Goal: Use online tool/utility: Utilize a website feature to perform a specific function

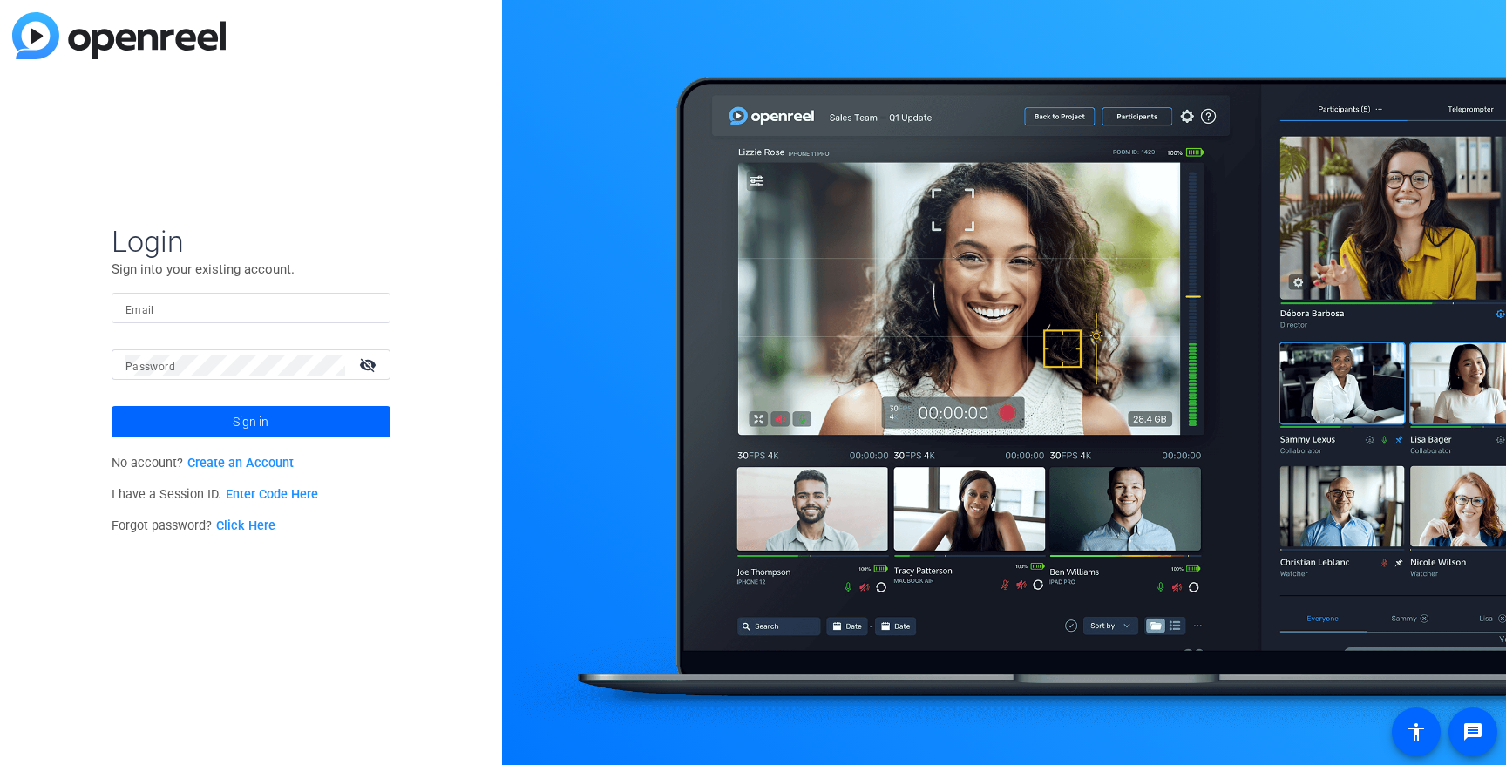
click at [256, 499] on link "Enter Code Here" at bounding box center [272, 494] width 92 height 15
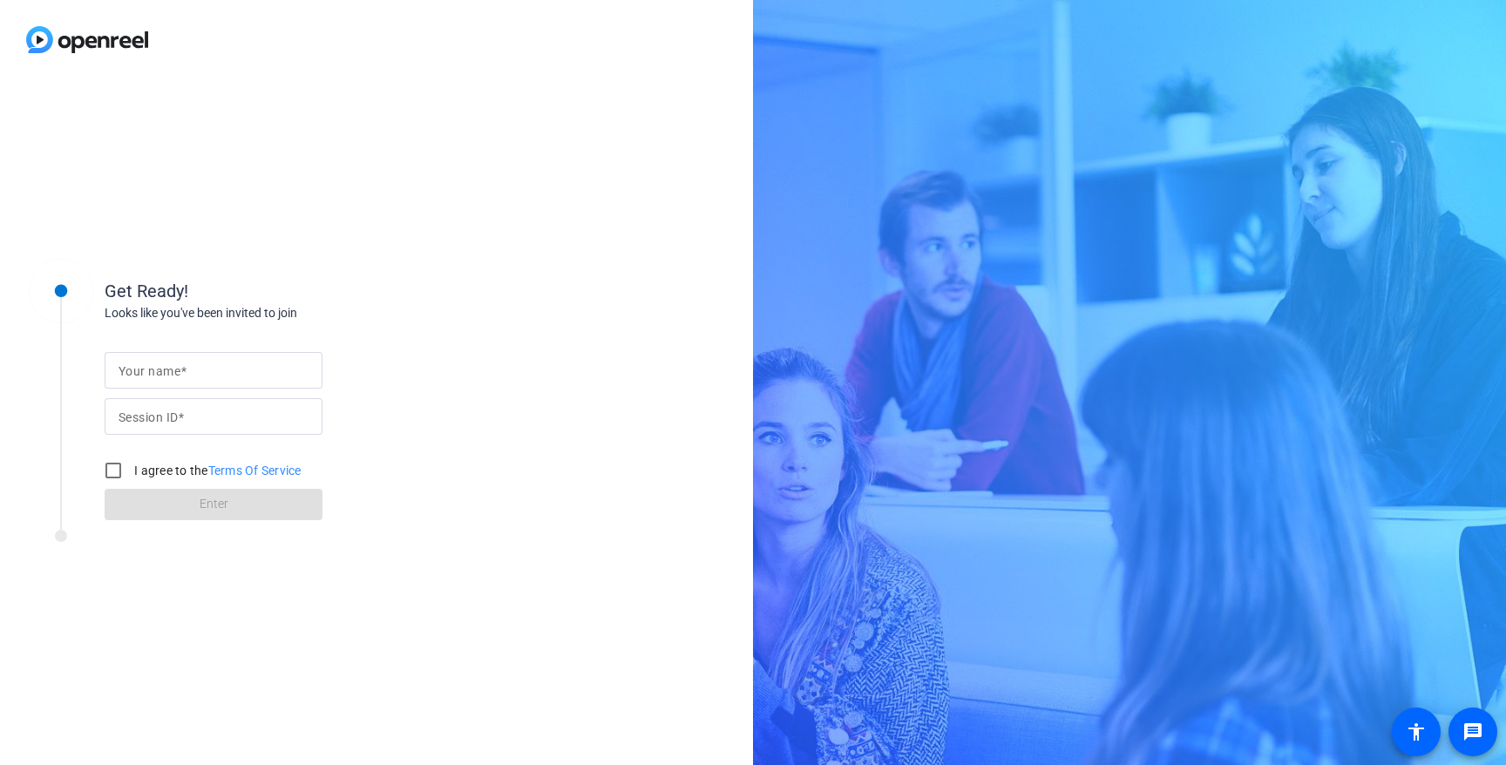
click at [145, 371] on mat-label "Your name" at bounding box center [150, 371] width 62 height 14
click at [145, 371] on input "Your name" at bounding box center [214, 370] width 190 height 21
type input "[PERSON_NAME]"
click at [210, 407] on input "Session ID" at bounding box center [214, 416] width 190 height 21
paste input "rmU8"
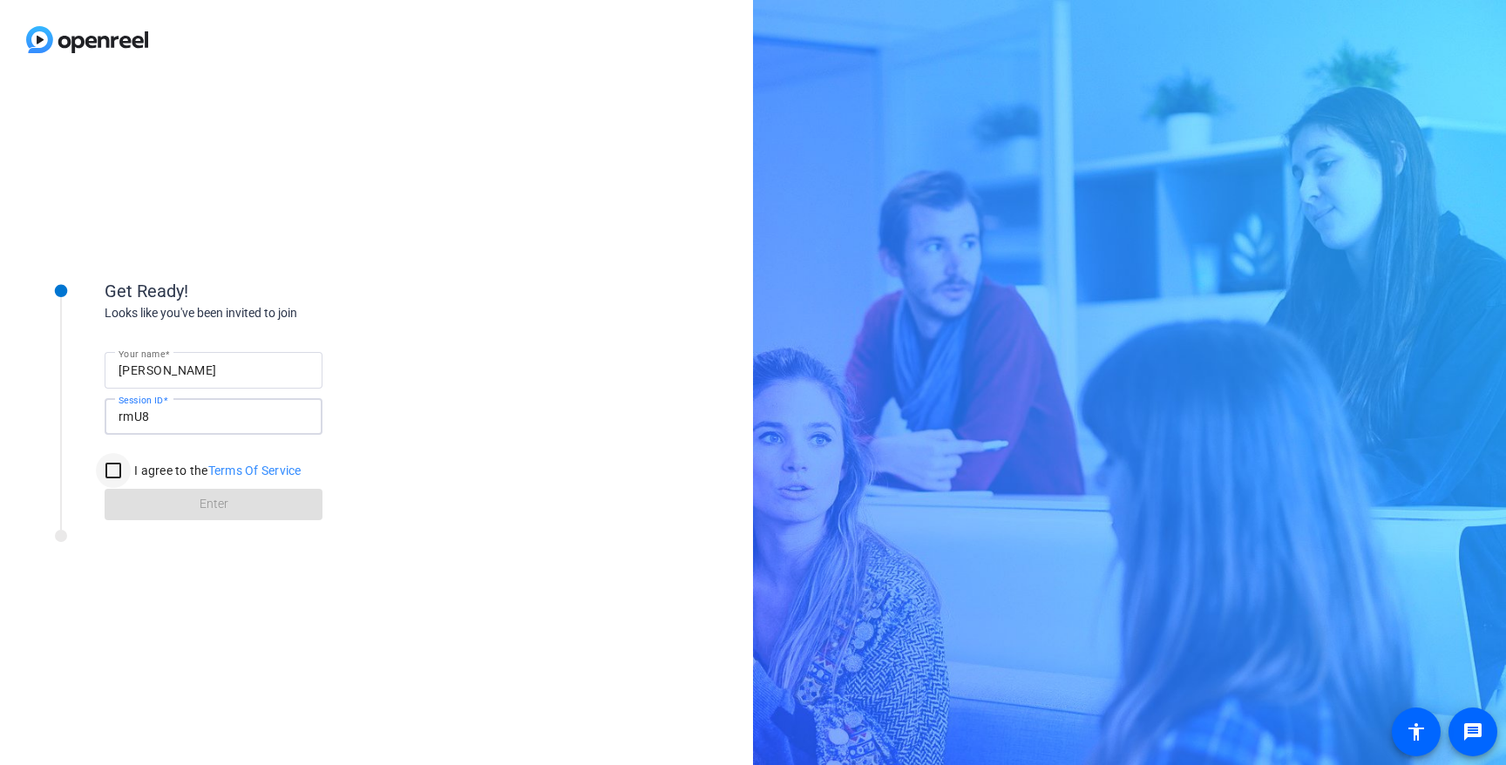
type input "rmU8"
click at [112, 473] on input "I agree to the Terms Of Service" at bounding box center [113, 470] width 35 height 35
checkbox input "true"
click at [159, 504] on span at bounding box center [214, 505] width 218 height 42
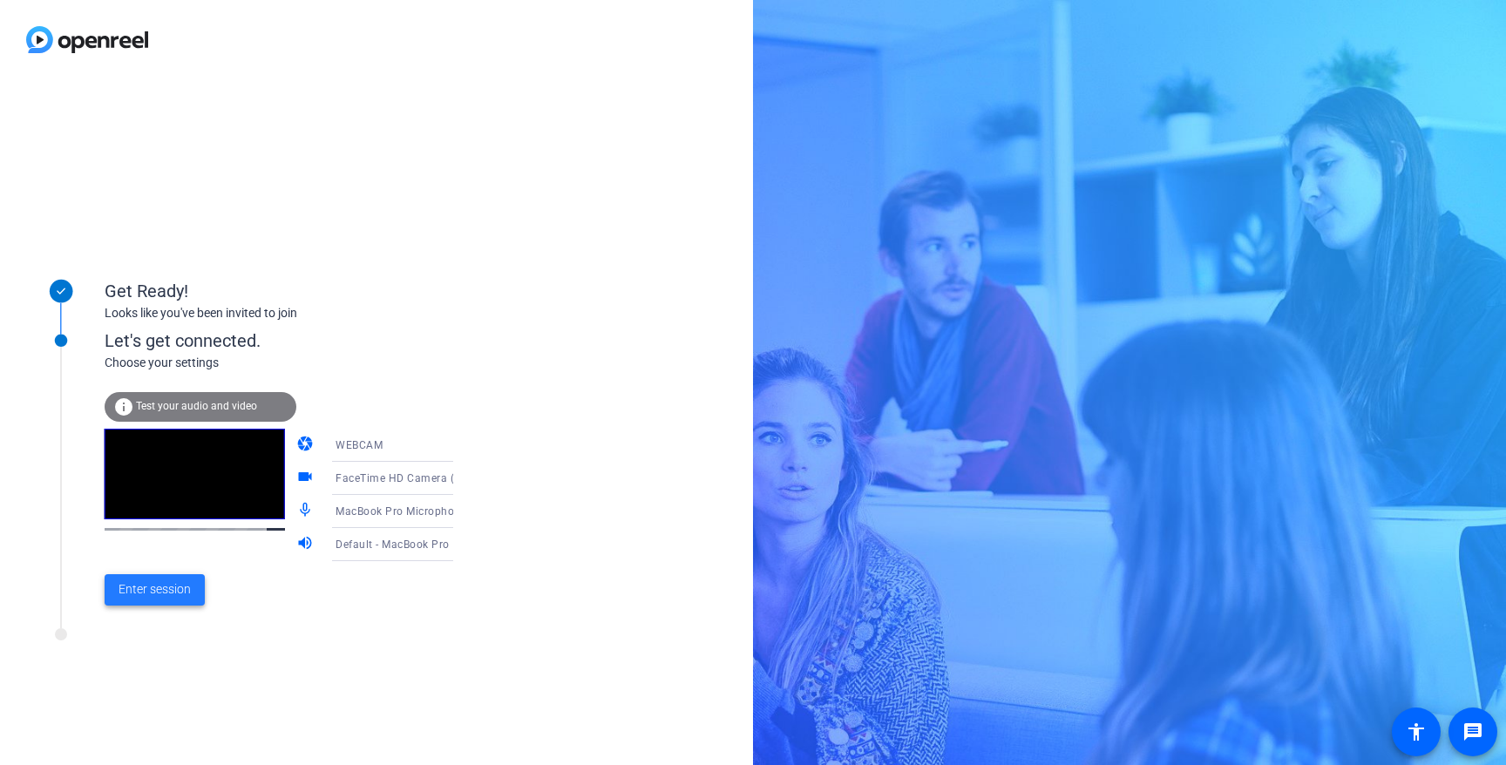
click at [165, 586] on span "Enter session" at bounding box center [155, 590] width 72 height 18
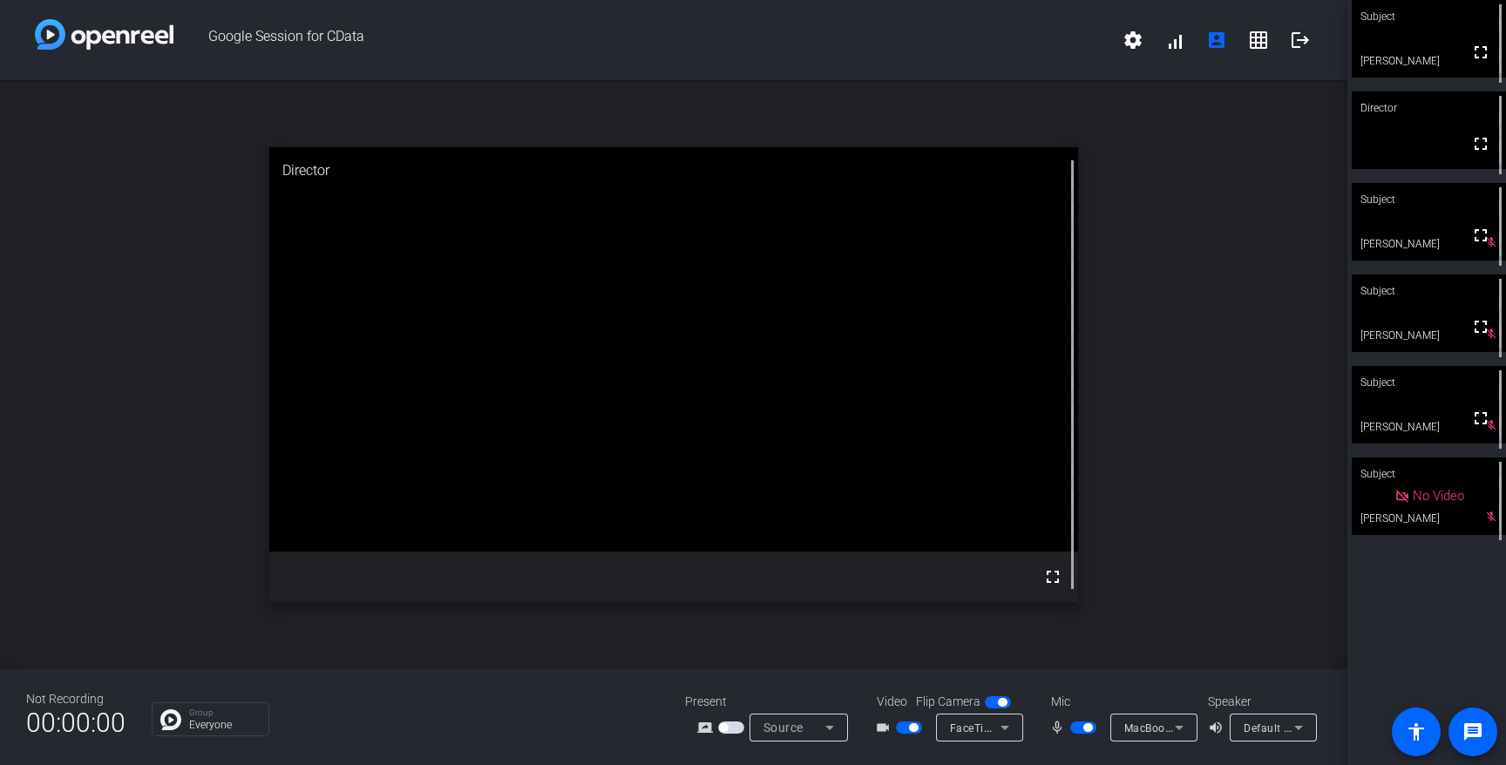
click at [910, 729] on span "button" at bounding box center [913, 728] width 9 height 9
click at [1087, 726] on span "button" at bounding box center [1088, 728] width 9 height 9
click at [1078, 728] on span "button" at bounding box center [1075, 728] width 9 height 9
click at [1084, 733] on span "button" at bounding box center [1084, 728] width 26 height 12
click at [1083, 728] on span "button" at bounding box center [1084, 728] width 26 height 12
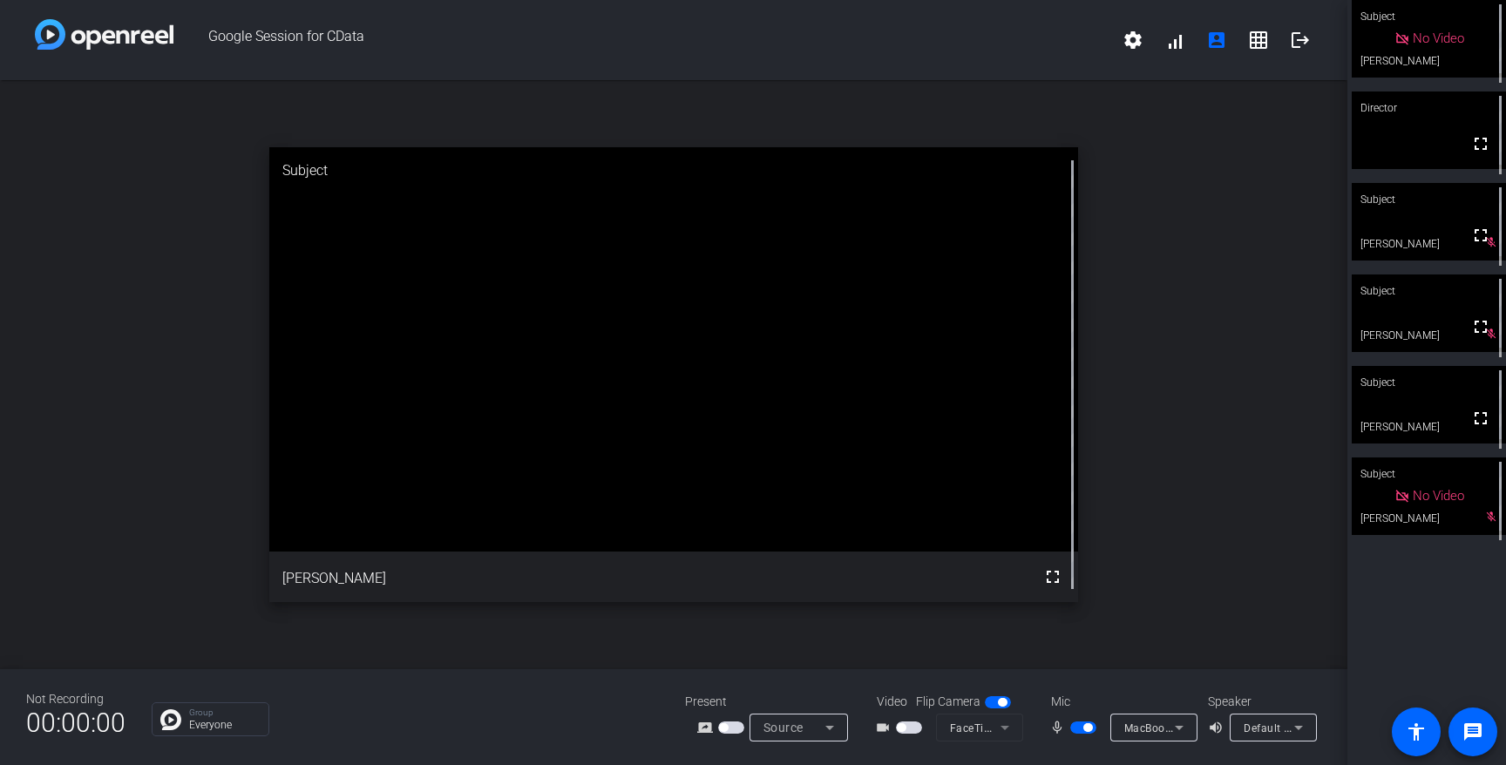
click at [1084, 728] on span "button" at bounding box center [1088, 728] width 9 height 9
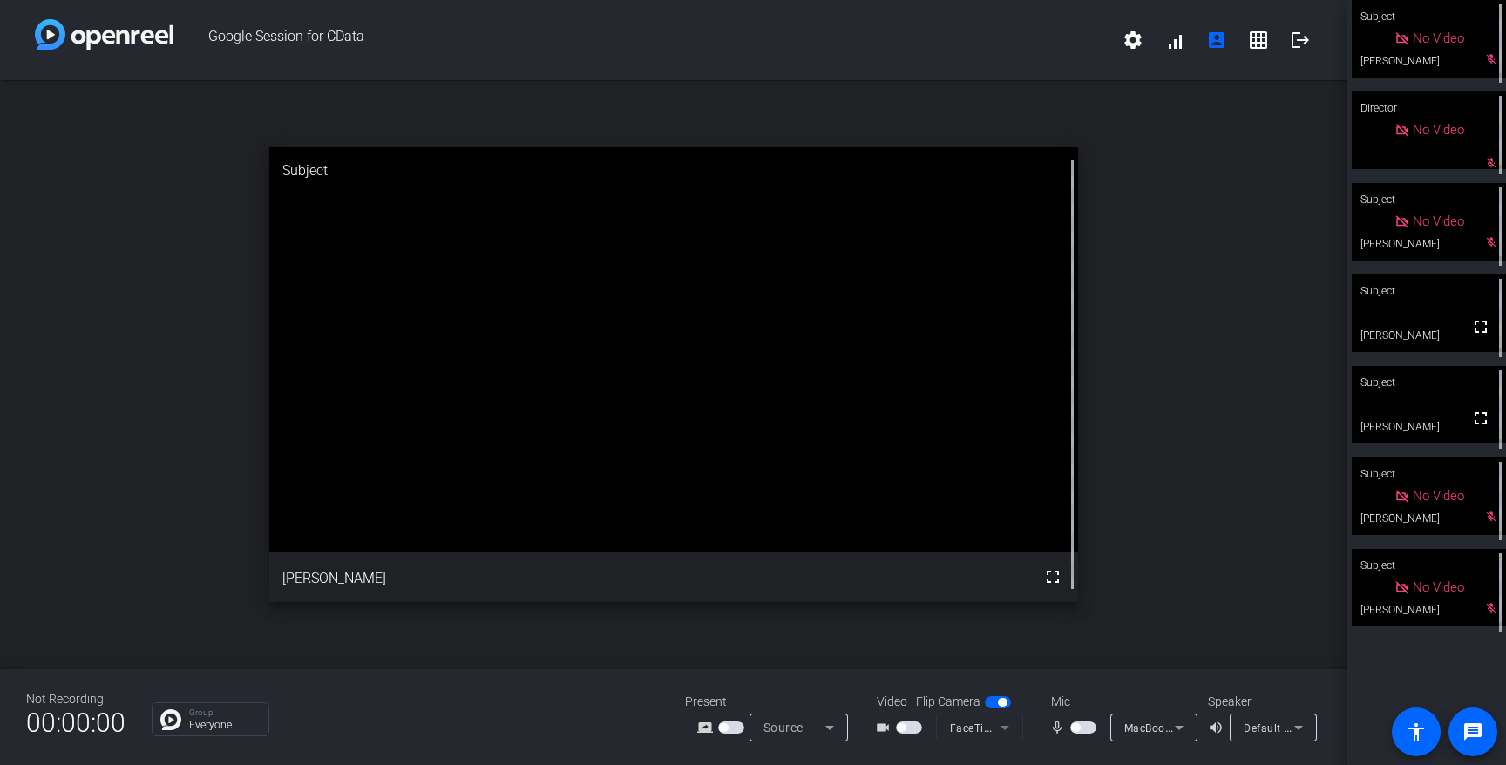
click at [67, 301] on div "open_in_new Subject fullscreen Mike Albritton" at bounding box center [674, 374] width 1348 height 589
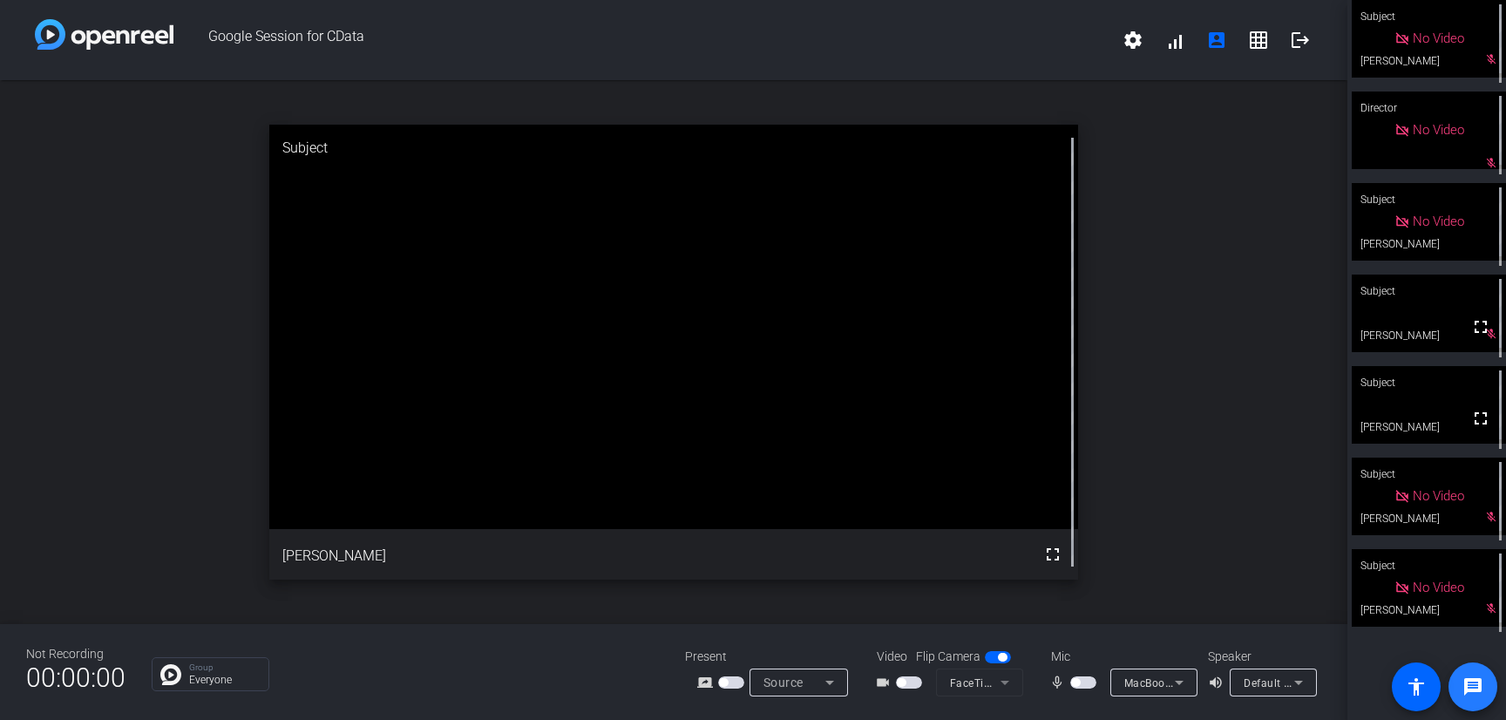
click at [1466, 688] on mat-icon "message" at bounding box center [1473, 686] width 21 height 21
click at [634, 648] on div "Not Recording 00:00:00 Group Everyone Present screen_share_outline Source Video…" at bounding box center [674, 672] width 1348 height 96
click at [1082, 683] on span "button" at bounding box center [1084, 682] width 26 height 12
click at [1081, 682] on span "button" at bounding box center [1084, 682] width 26 height 12
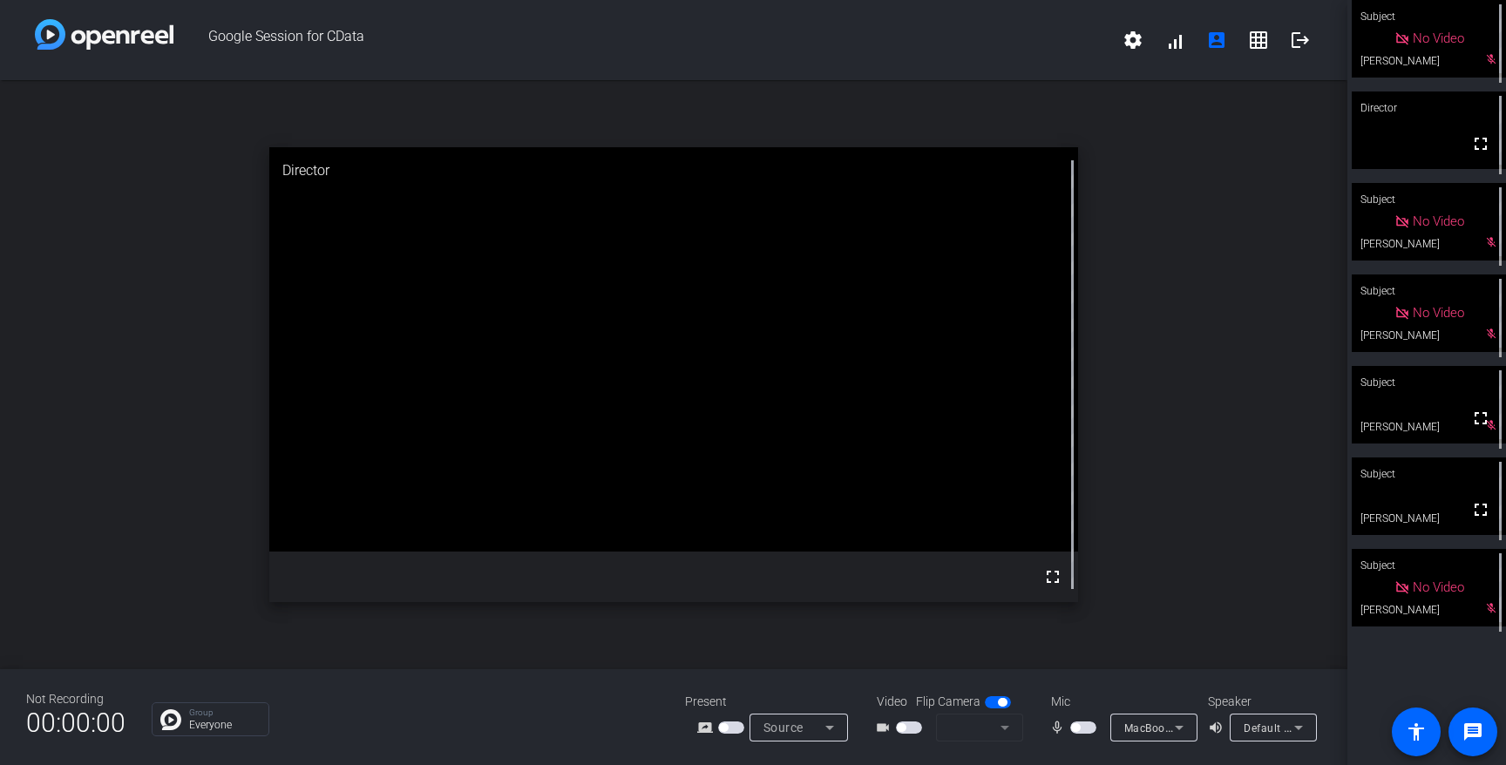
click at [1106, 661] on div "open_in_new Director fullscreen" at bounding box center [674, 374] width 1348 height 589
click at [1248, 487] on div "open_in_new Director fullscreen" at bounding box center [674, 374] width 1348 height 589
click at [1082, 725] on span "button" at bounding box center [1084, 728] width 26 height 12
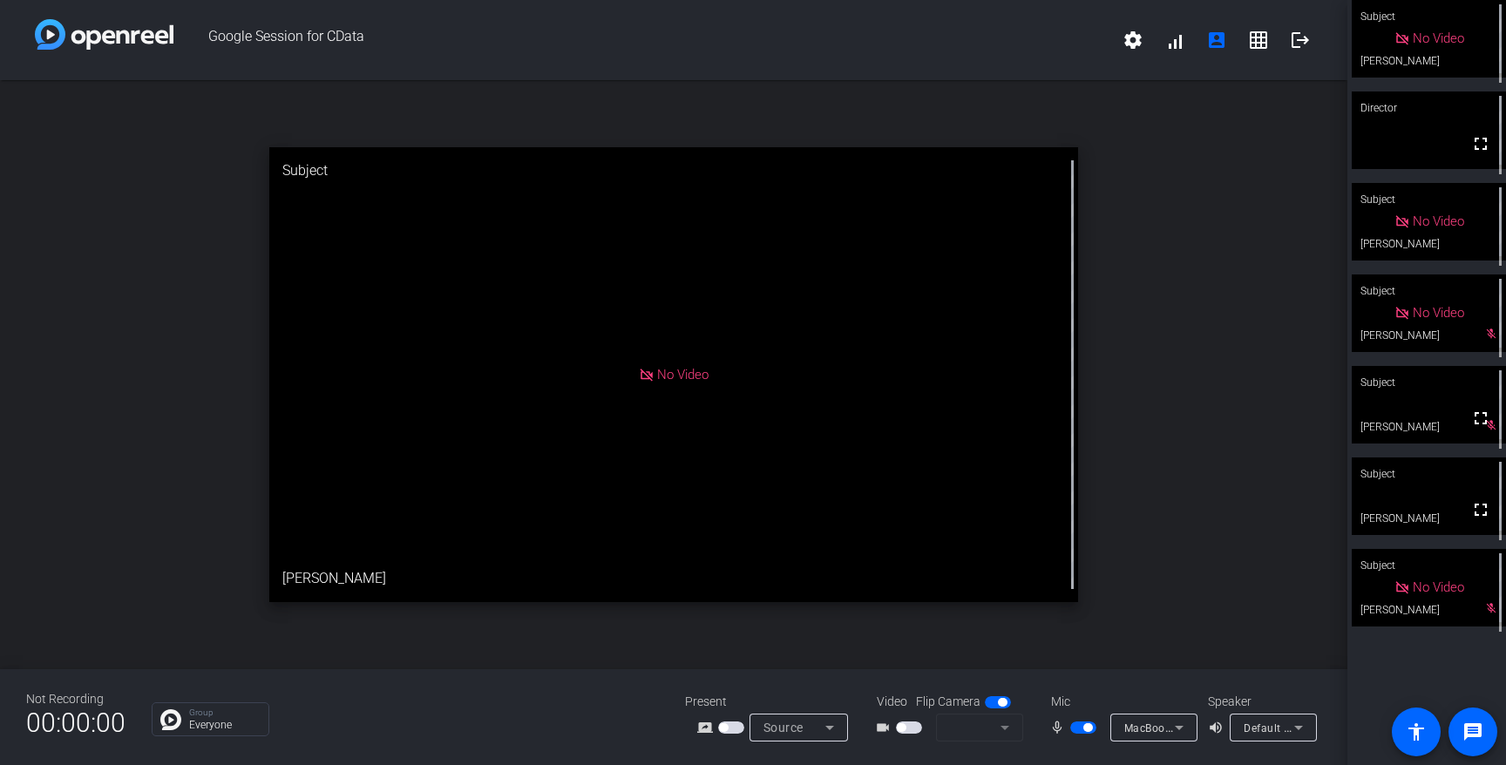
click at [1082, 725] on span "button" at bounding box center [1084, 728] width 26 height 12
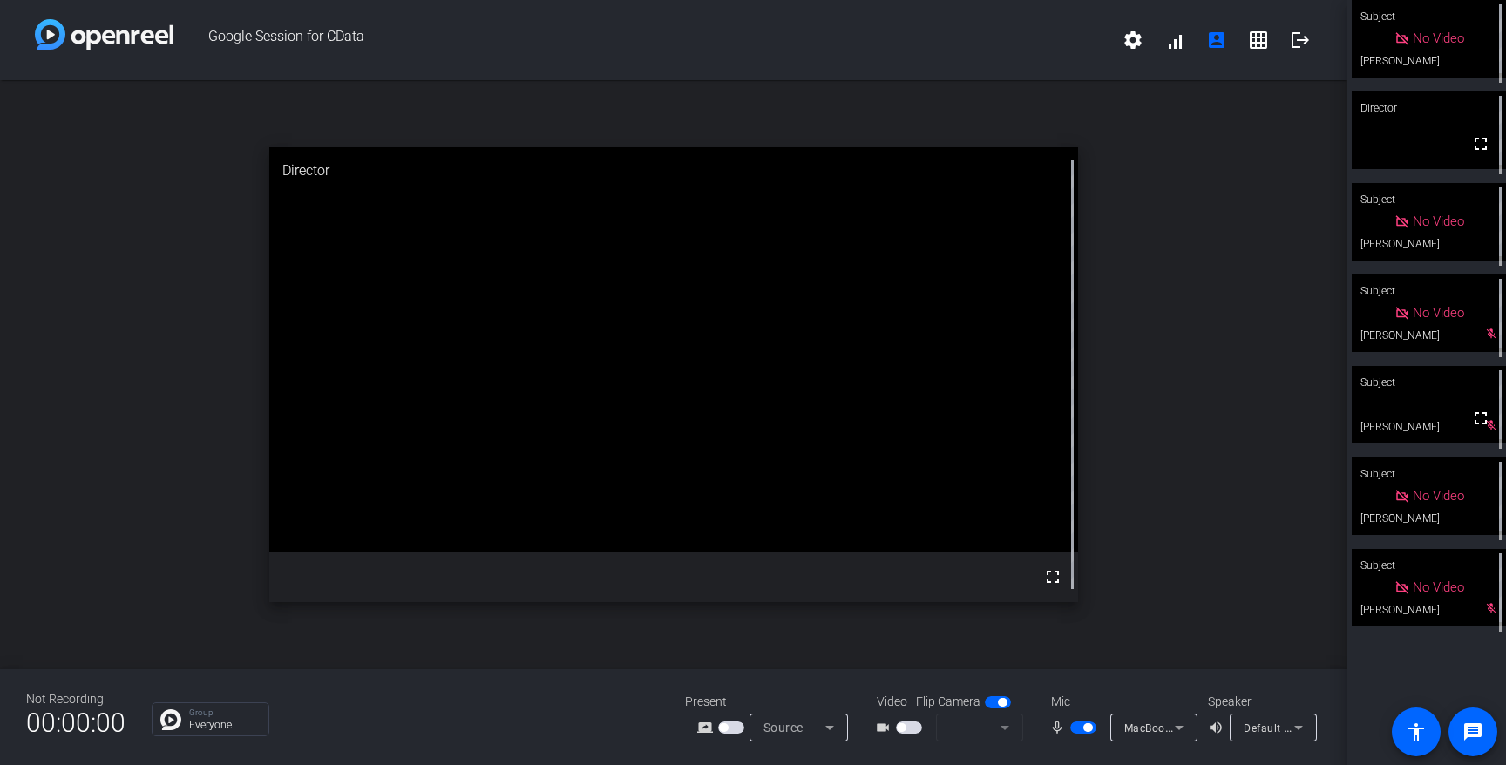
click at [1082, 725] on span "button" at bounding box center [1084, 728] width 26 height 12
click at [1084, 725] on span "button" at bounding box center [1084, 728] width 26 height 12
click at [1084, 726] on span "button" at bounding box center [1088, 728] width 9 height 9
click at [1264, 226] on div "open_in_new Subject fullscreen [PERSON_NAME]" at bounding box center [674, 374] width 1348 height 589
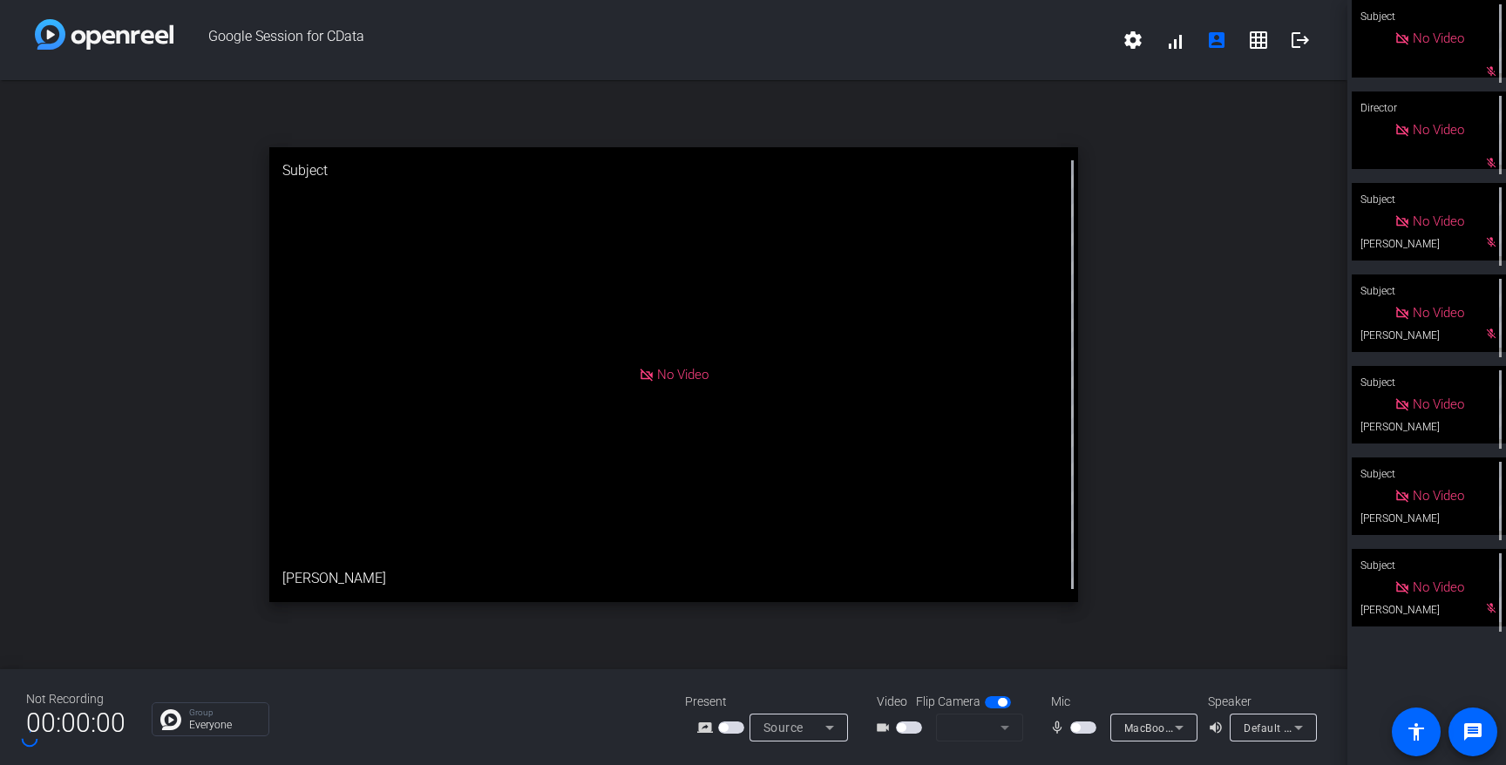
click at [985, 188] on div "Subject" at bounding box center [673, 170] width 809 height 47
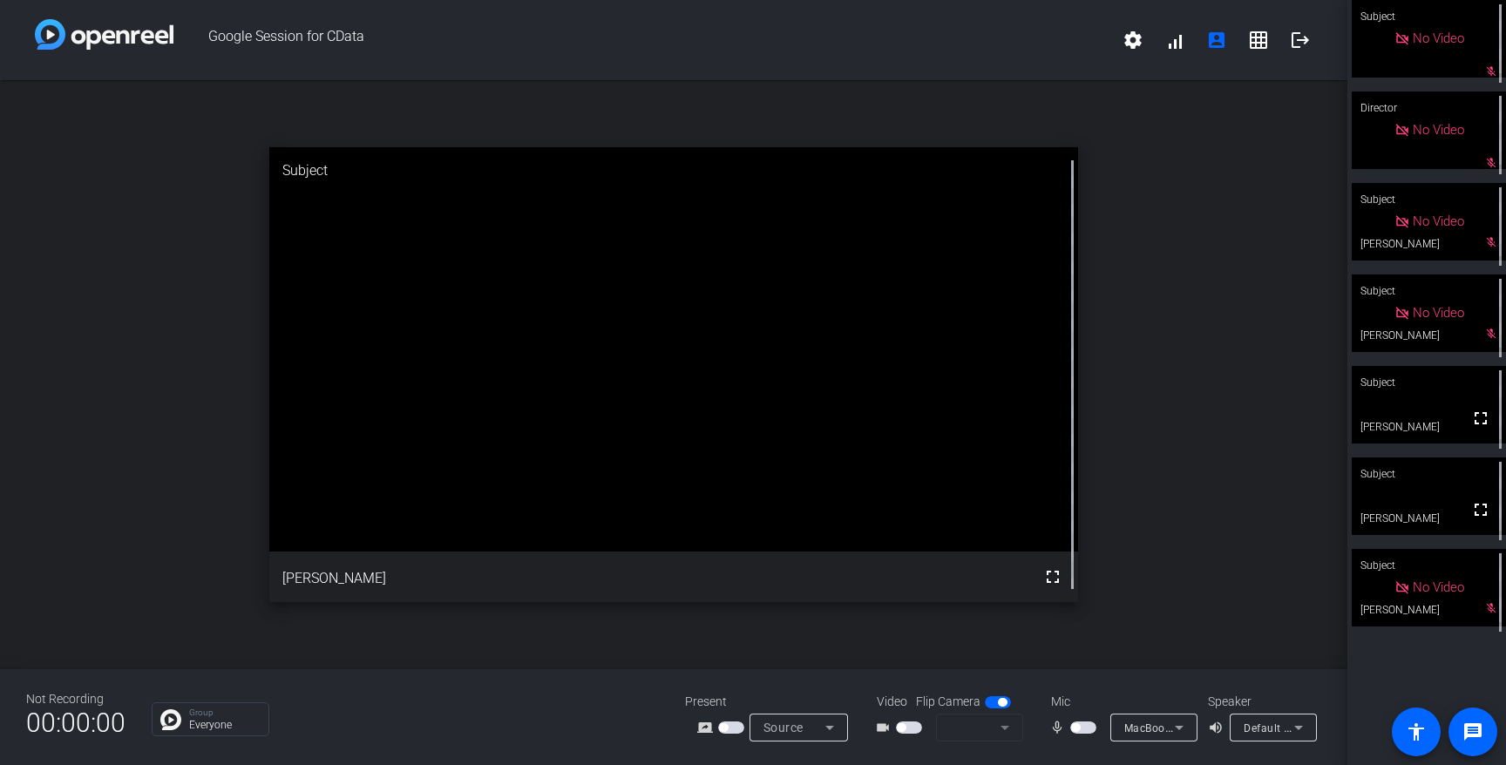
click at [890, 51] on span "Google Session for CData" at bounding box center [642, 40] width 939 height 42
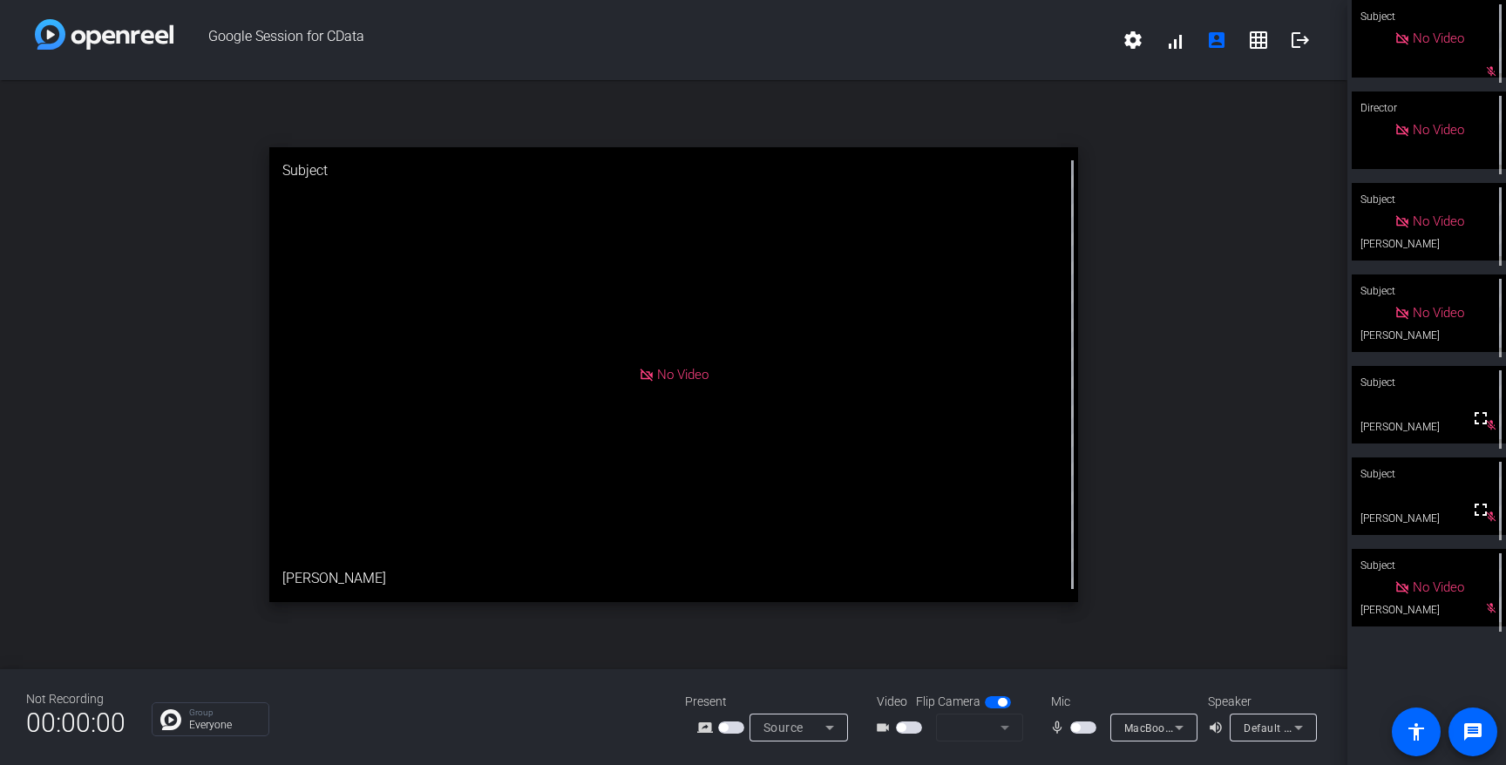
click at [1080, 728] on span "button" at bounding box center [1084, 728] width 26 height 12
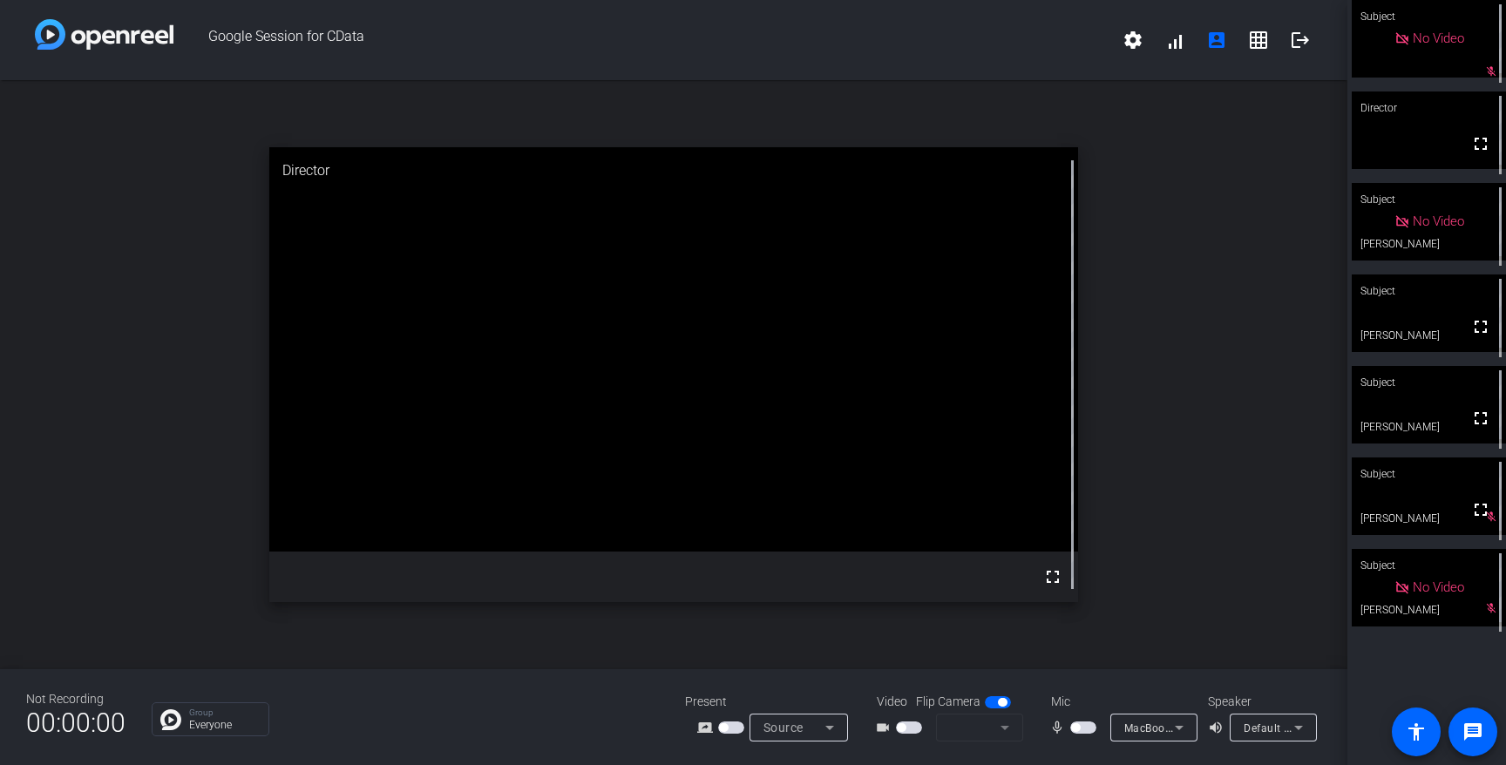
click at [1083, 730] on span "button" at bounding box center [1084, 728] width 26 height 12
